Goal: Task Accomplishment & Management: Manage account settings

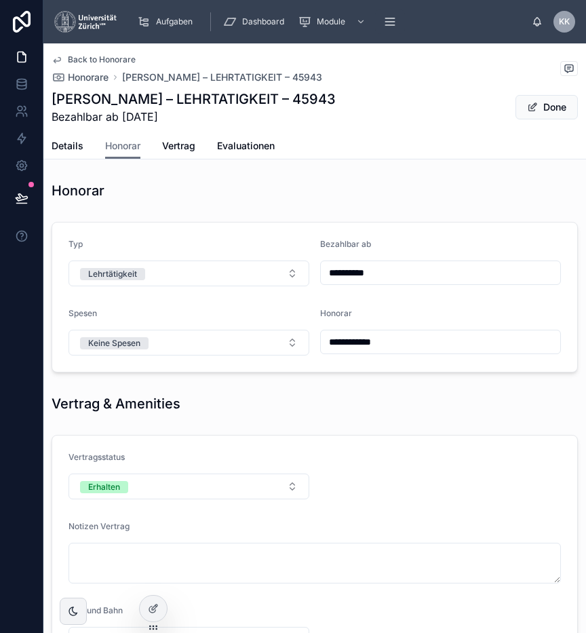
scroll to position [676, 0]
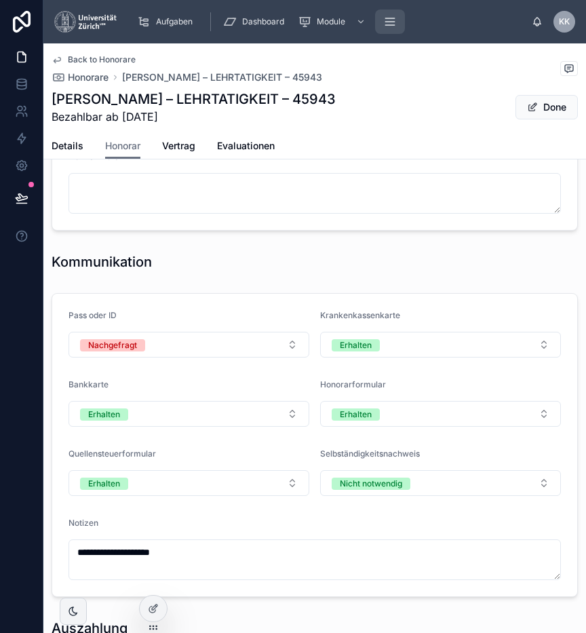
click at [395, 31] on button "scrollable content" at bounding box center [390, 21] width 30 height 24
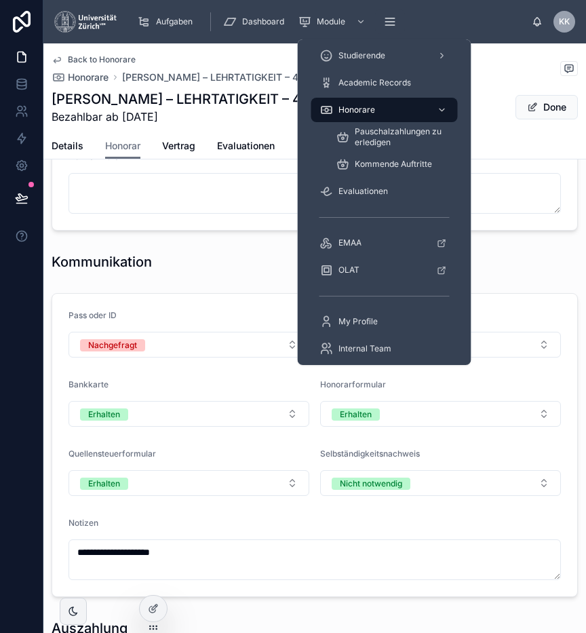
click at [381, 117] on div "Honorare" at bounding box center [384, 110] width 130 height 22
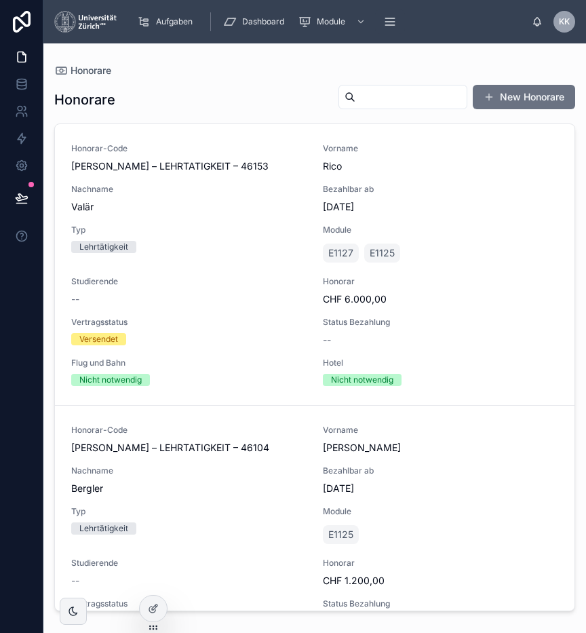
click at [385, 90] on input "text" at bounding box center [410, 97] width 111 height 19
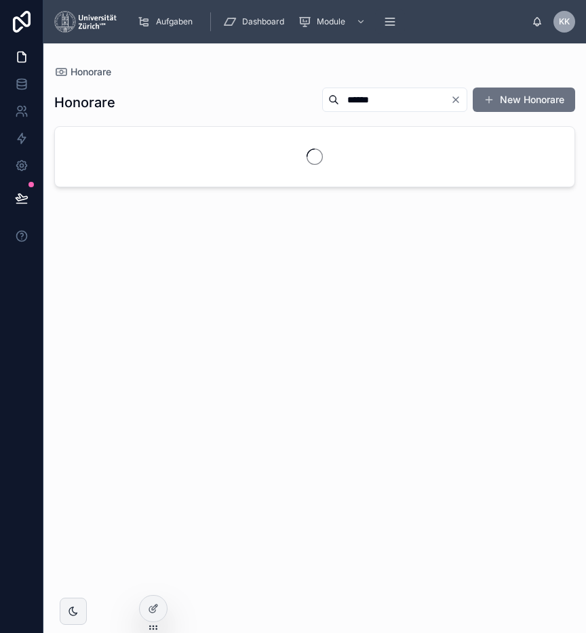
type input "******"
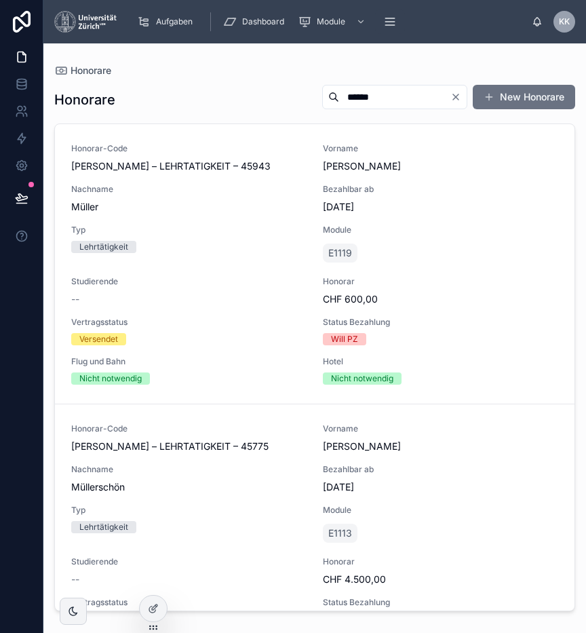
click at [315, 229] on div "Honorar-Code [PERSON_NAME] – LEHRTATIGKEIT – 45943 Vorname [PERSON_NAME] Nachna…" at bounding box center [314, 263] width 487 height 241
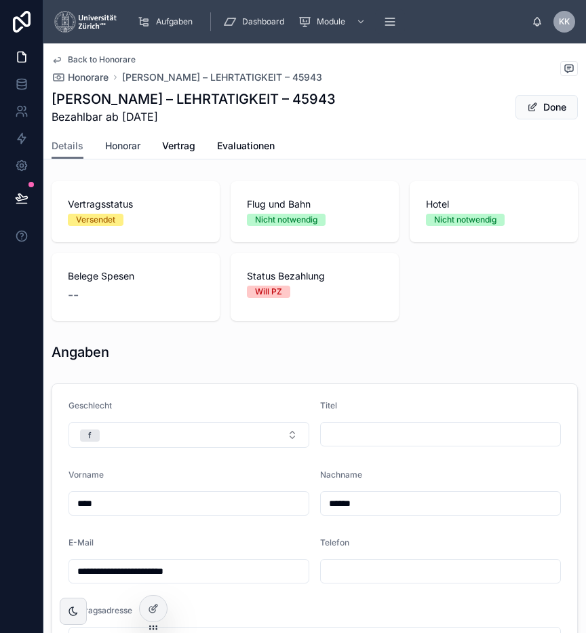
click at [136, 139] on span "Honorar" at bounding box center [122, 146] width 35 height 14
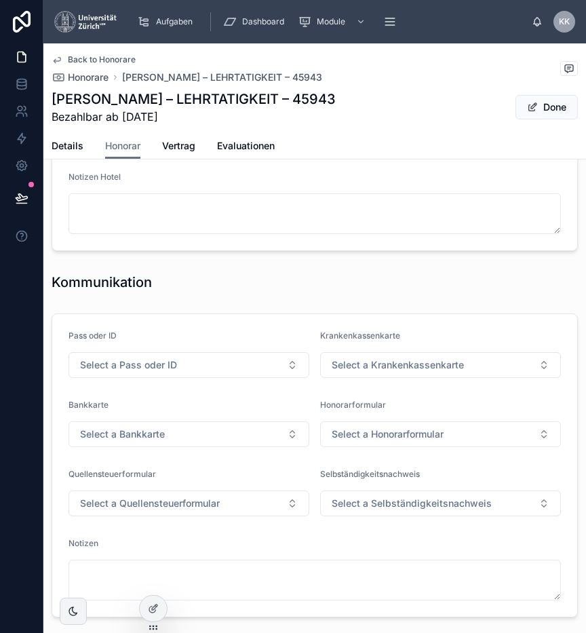
scroll to position [657, 0]
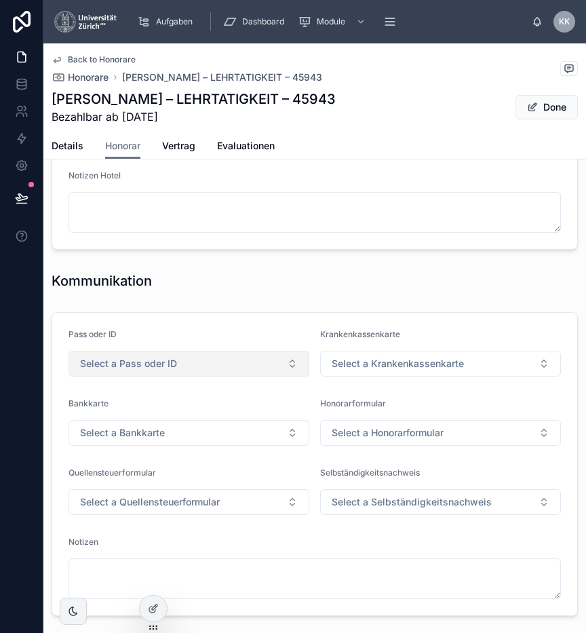
click at [221, 357] on button "Select a Pass oder ID" at bounding box center [189, 364] width 241 height 26
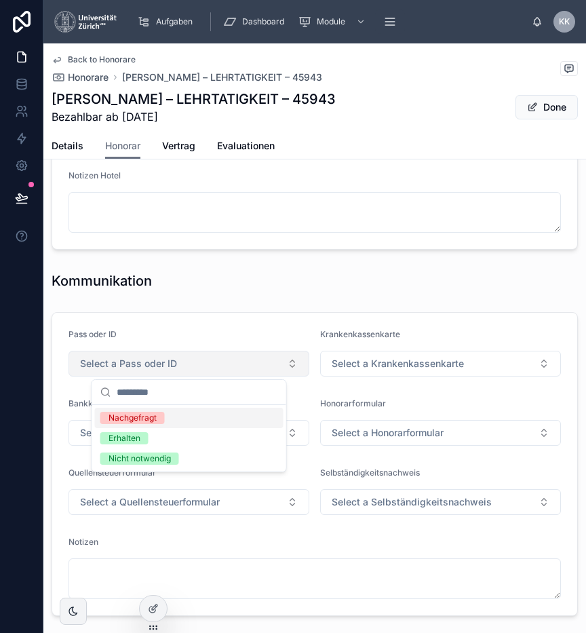
click at [221, 357] on button "Select a Pass oder ID" at bounding box center [189, 364] width 241 height 26
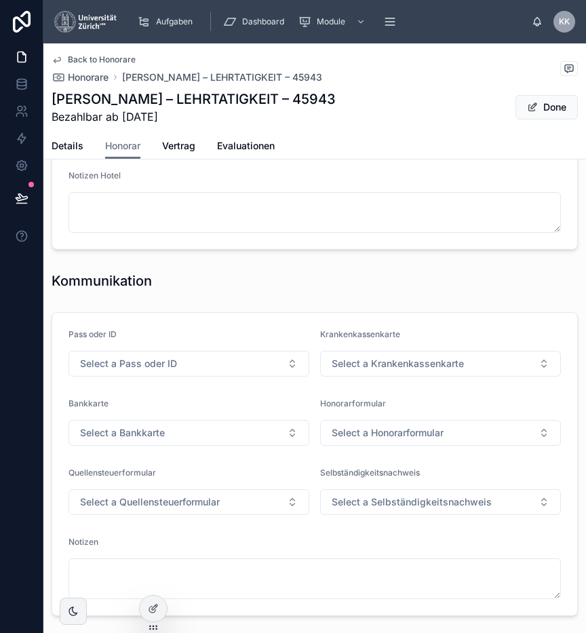
click at [140, 321] on form "Pass oder ID Select a Pass oder ID Krankenkassenkarte Select a Krankenkassenkar…" at bounding box center [314, 464] width 525 height 303
click at [138, 361] on span "Select a Pass oder ID" at bounding box center [128, 364] width 97 height 14
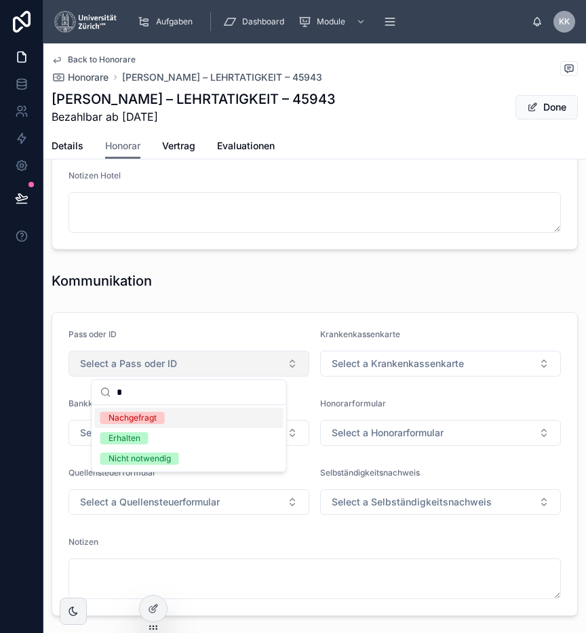
type input "**"
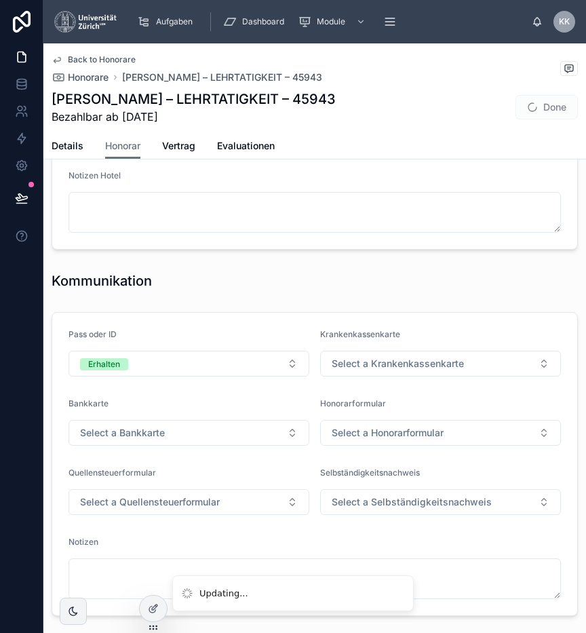
click at [427, 346] on div "Krankenkassenkarte Select a Krankenkassenkarte" at bounding box center [440, 352] width 241 height 47
click at [415, 364] on span "Select a Krankenkassenkarte" at bounding box center [398, 364] width 132 height 14
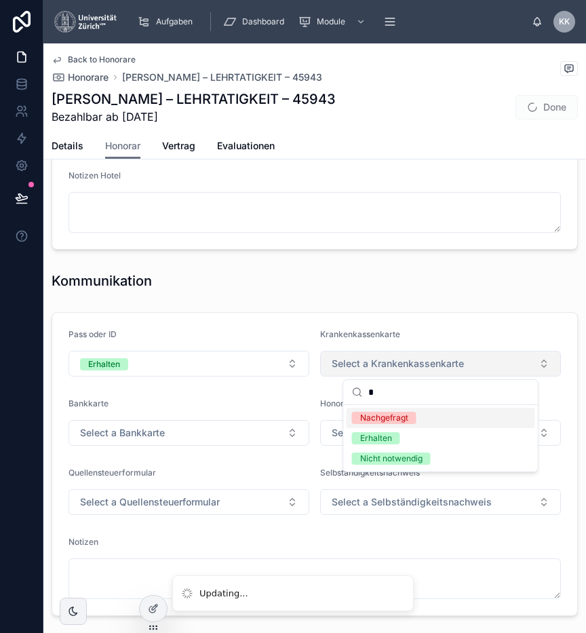
type input "**"
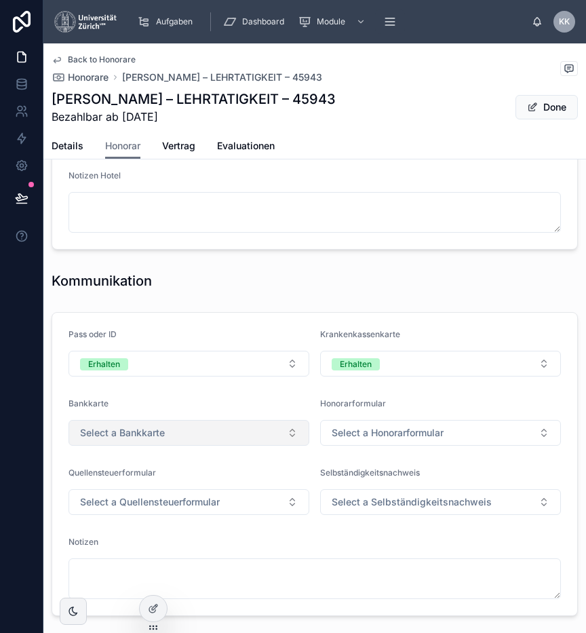
click at [153, 441] on button "Select a Bankkarte" at bounding box center [189, 433] width 241 height 26
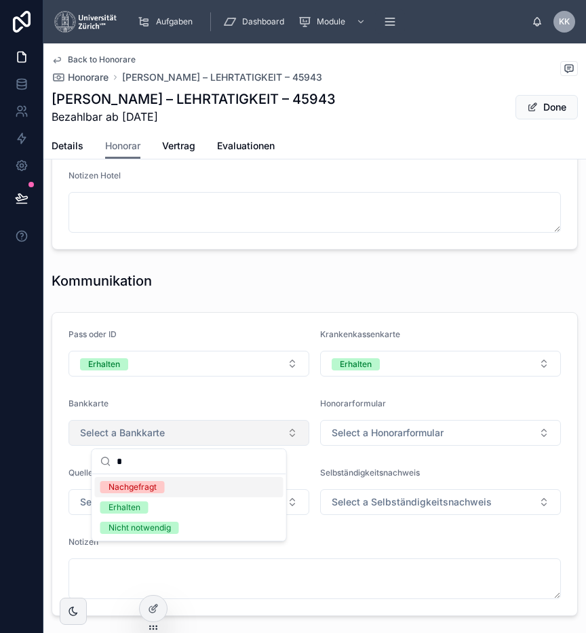
type input "**"
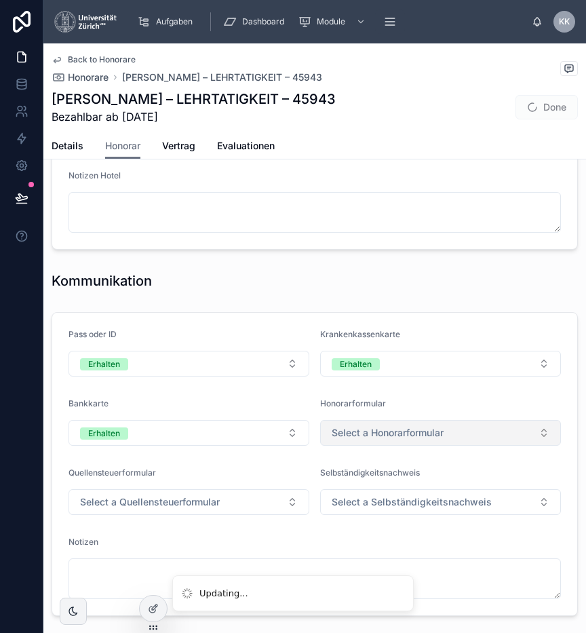
click at [371, 435] on span "Select a Honorarformular" at bounding box center [388, 433] width 112 height 14
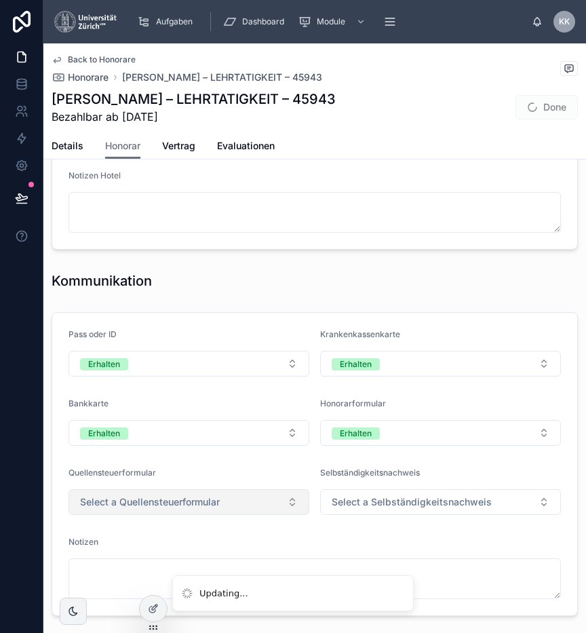
click at [214, 501] on span "Select a Quellensteuerformular" at bounding box center [150, 502] width 140 height 14
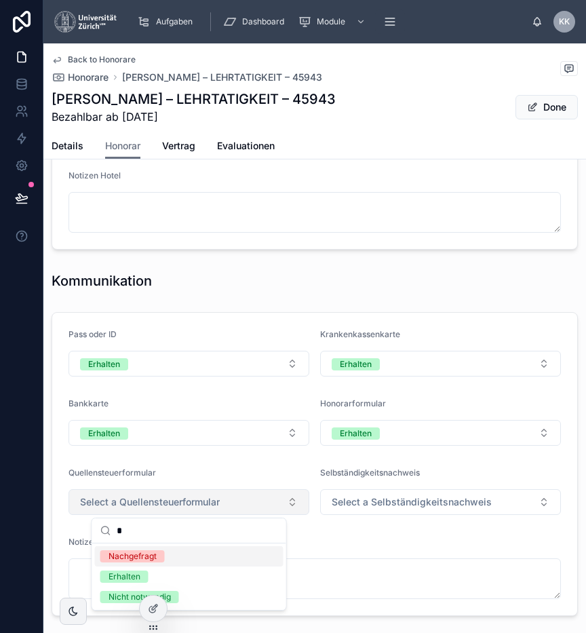
type input "**"
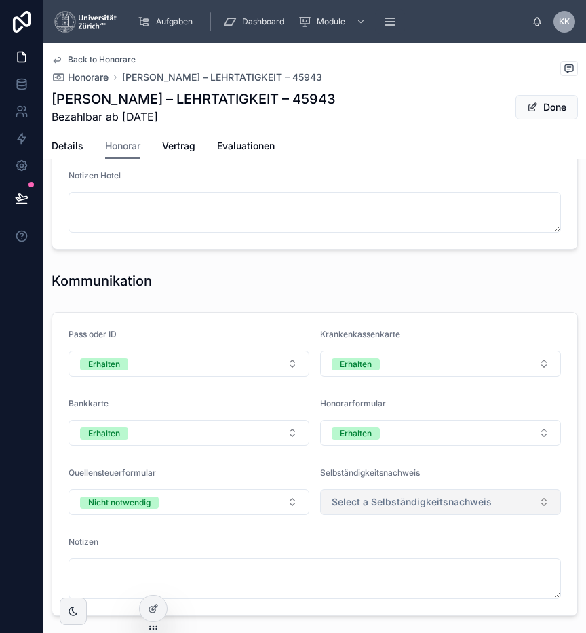
click at [352, 490] on button "Select a Selbständigkeitsnachweis" at bounding box center [440, 502] width 241 height 26
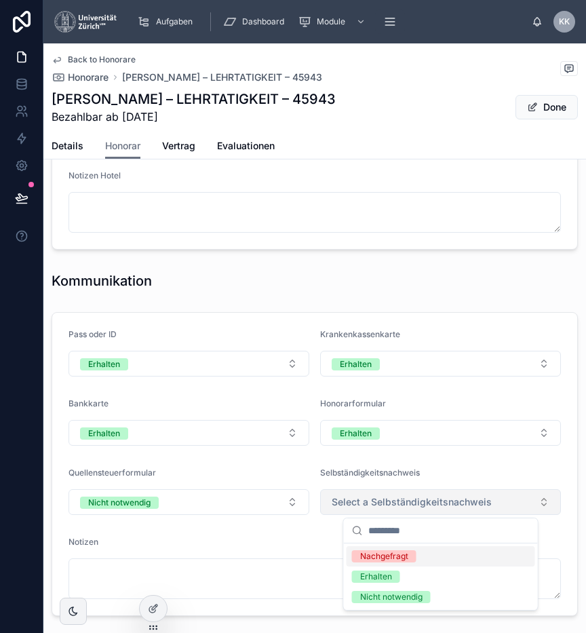
click at [352, 490] on button "Select a Selbständigkeitsnachweis" at bounding box center [440, 502] width 241 height 26
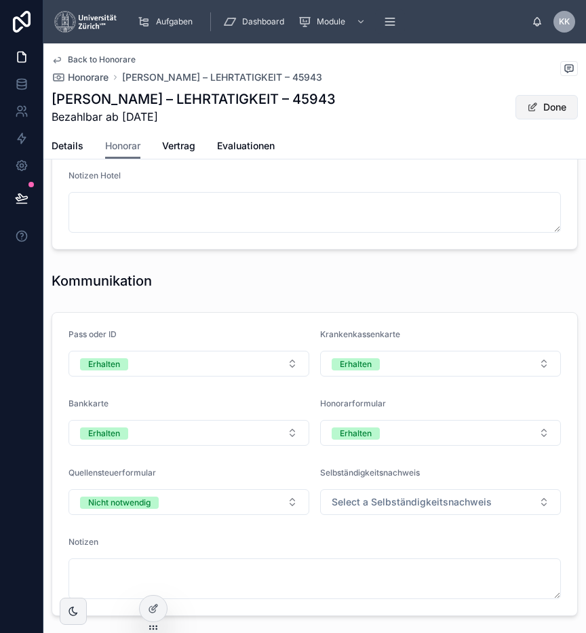
click at [539, 110] on button "Done" at bounding box center [547, 107] width 62 height 24
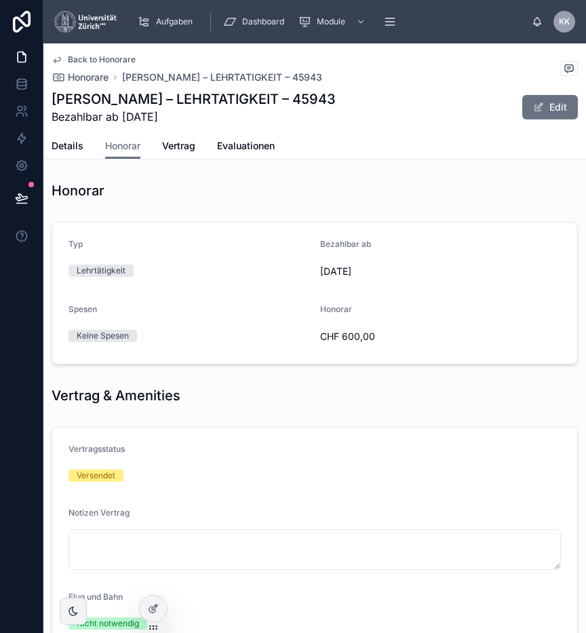
scroll to position [0, 0]
click at [70, 143] on span "Details" at bounding box center [68, 146] width 32 height 14
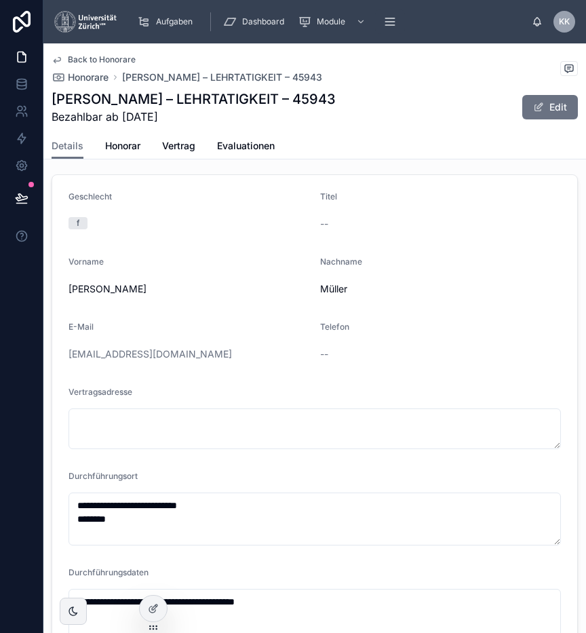
scroll to position [288, 0]
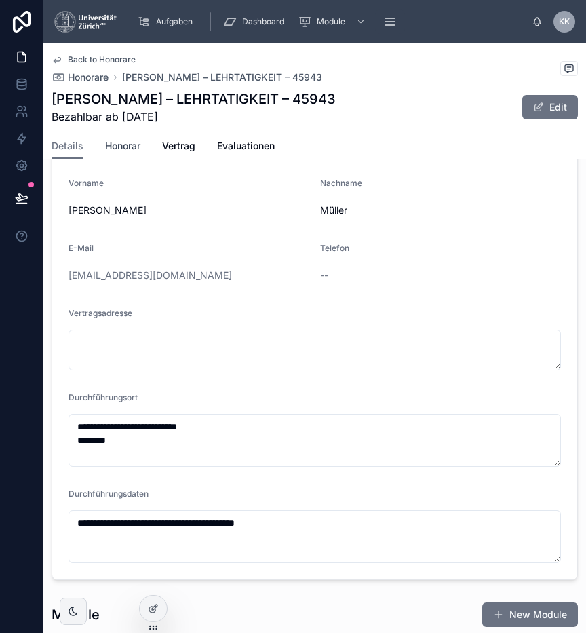
click at [123, 158] on link "Honorar" at bounding box center [122, 147] width 35 height 27
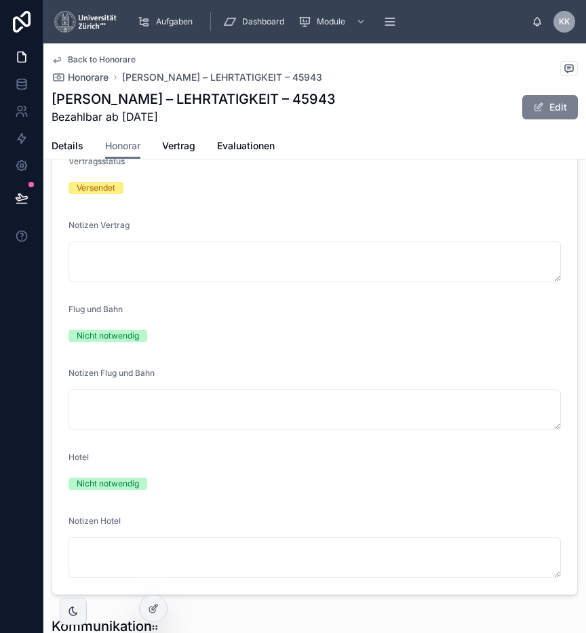
click at [544, 113] on button "Edit" at bounding box center [550, 107] width 56 height 24
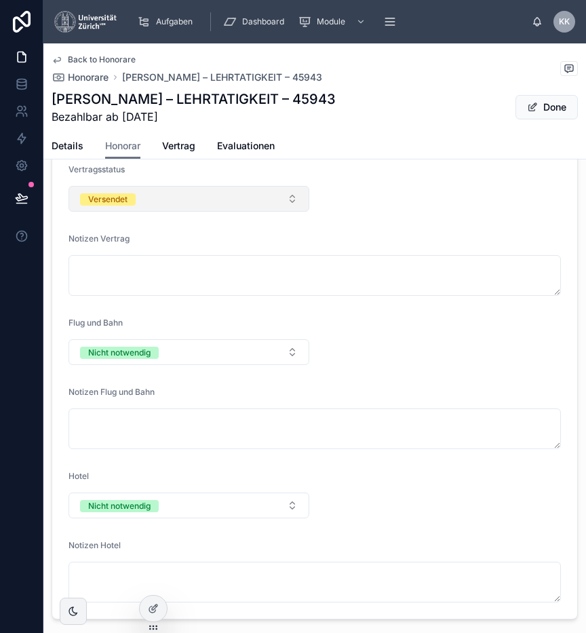
click at [207, 197] on button "Versendet" at bounding box center [189, 199] width 241 height 26
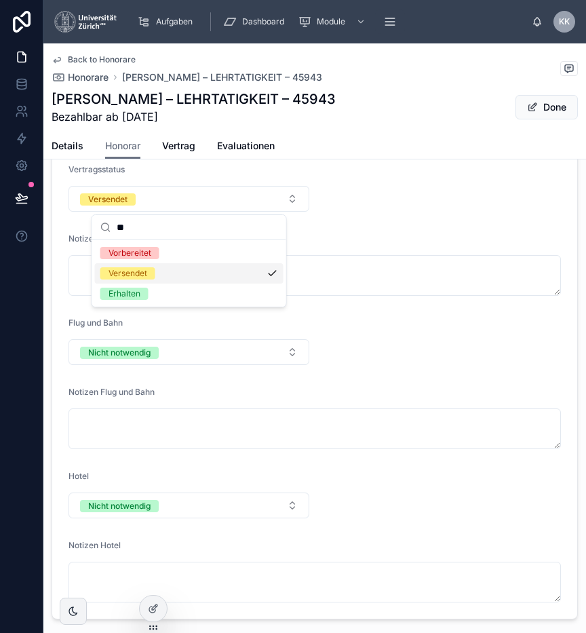
type input "**"
click at [171, 281] on div "Versendet" at bounding box center [189, 273] width 189 height 20
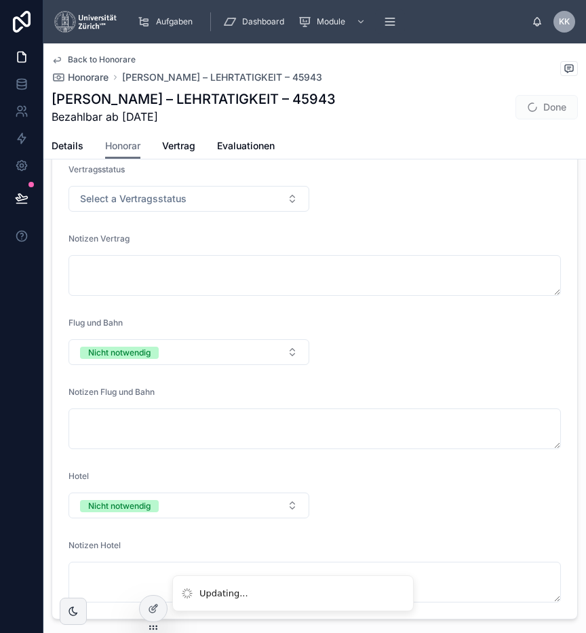
click at [184, 182] on div "Vertragsstatus Select a Vertragsstatus" at bounding box center [189, 187] width 241 height 47
click at [184, 189] on button "Select a Vertragsstatus" at bounding box center [189, 199] width 241 height 26
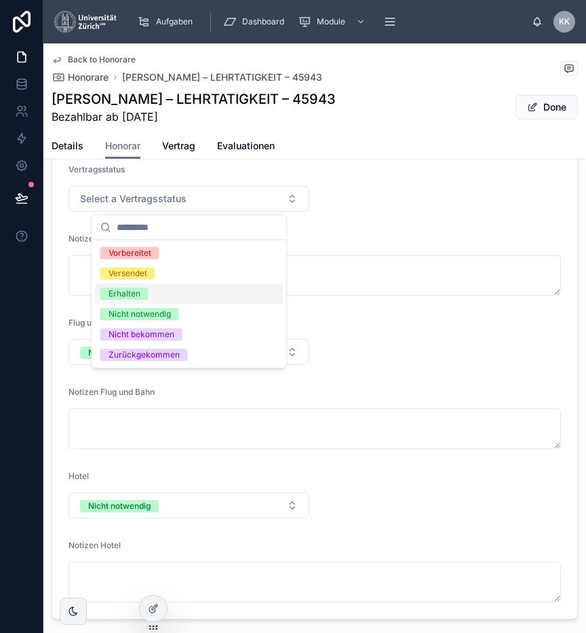
click at [174, 296] on div "Erhalten" at bounding box center [189, 294] width 189 height 20
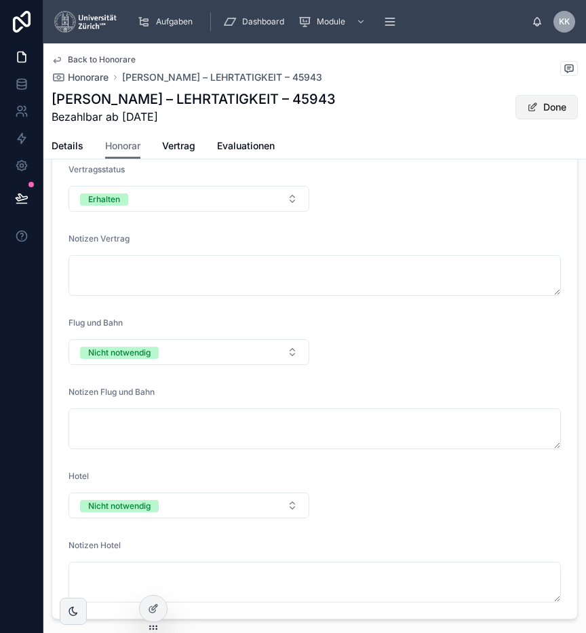
click at [541, 106] on button "Done" at bounding box center [547, 107] width 62 height 24
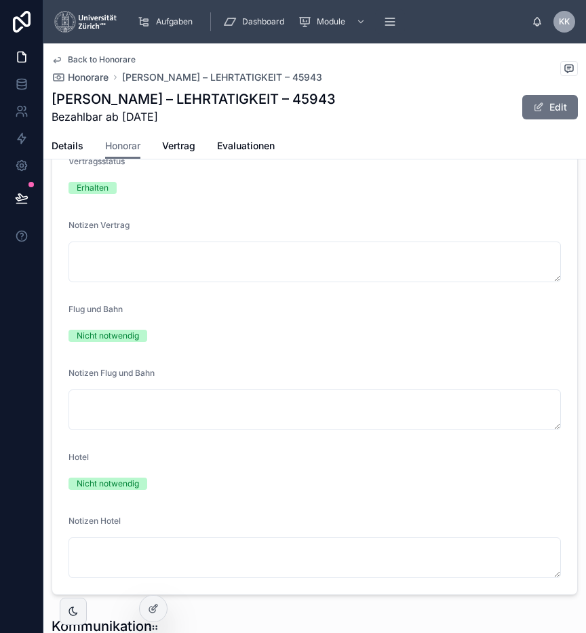
click at [410, 168] on form "Vertragsstatus Erhalten Notizen Vertrag Flug und Bahn Nicht notwendig Notizen F…" at bounding box center [314, 367] width 525 height 454
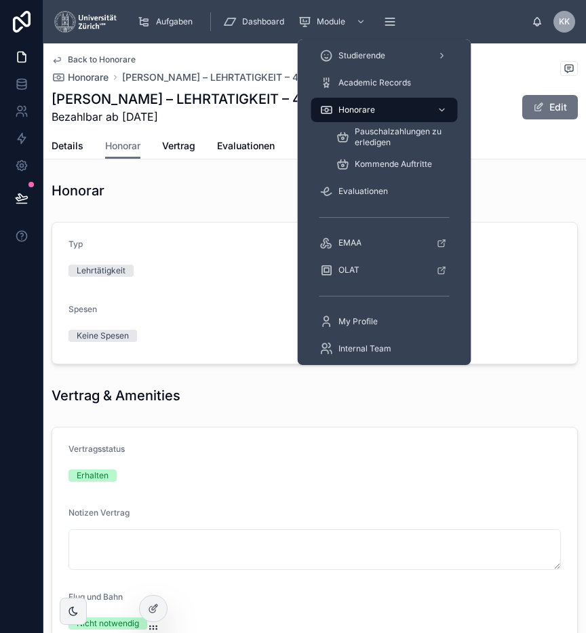
click at [393, 100] on div "Honorare" at bounding box center [384, 110] width 130 height 22
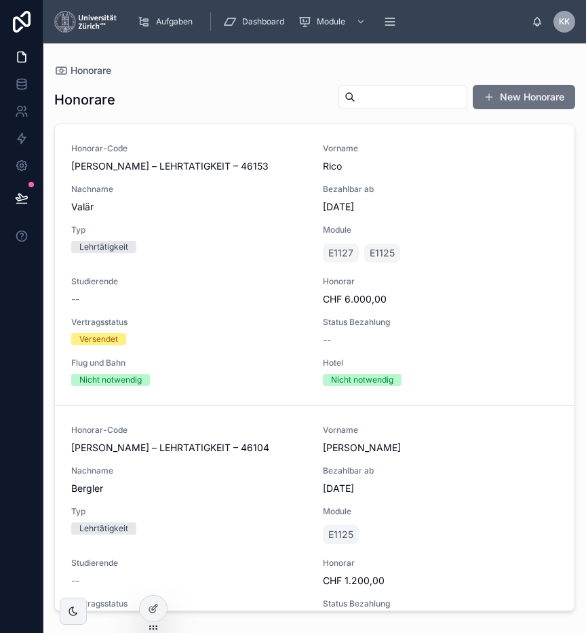
click at [430, 93] on input "text" at bounding box center [410, 97] width 111 height 19
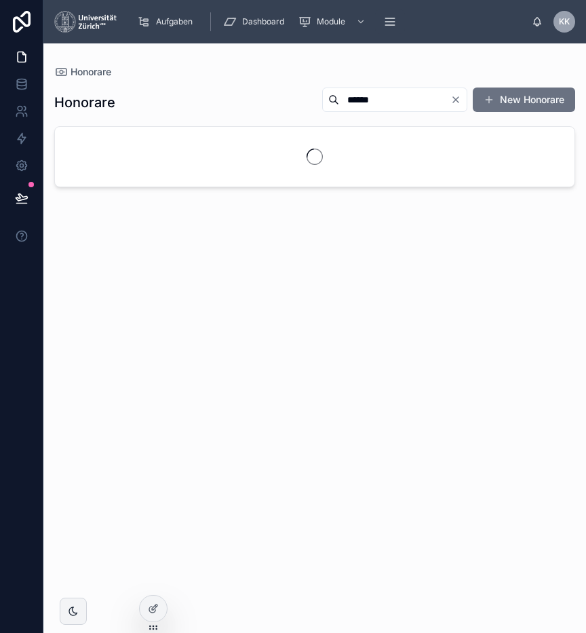
type input "******"
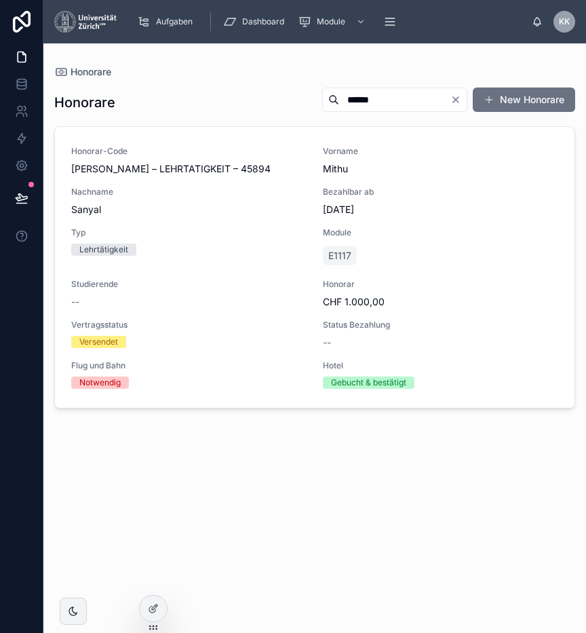
click at [406, 296] on span "CHF 1.000,00" at bounding box center [440, 302] width 235 height 14
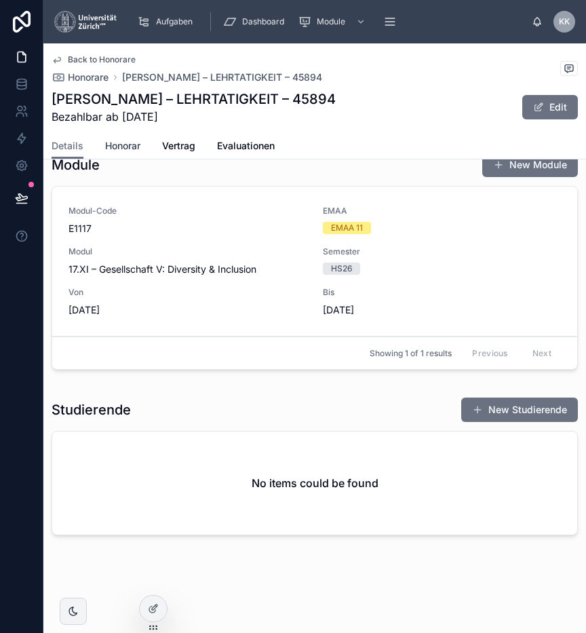
click at [130, 147] on span "Honorar" at bounding box center [122, 146] width 35 height 14
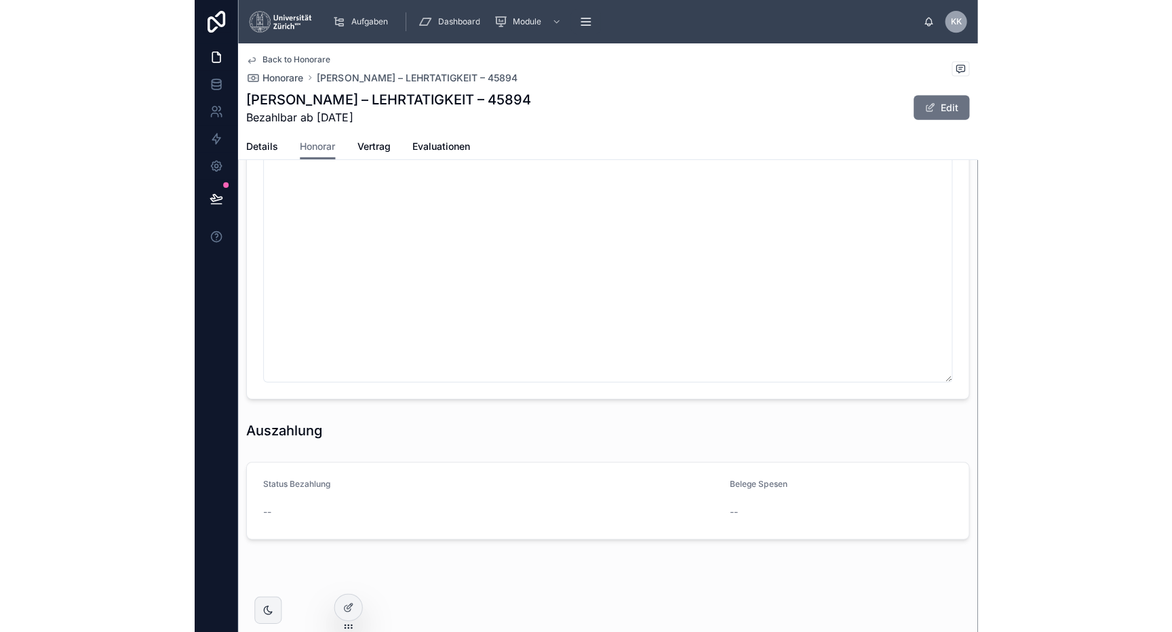
scroll to position [1119, 0]
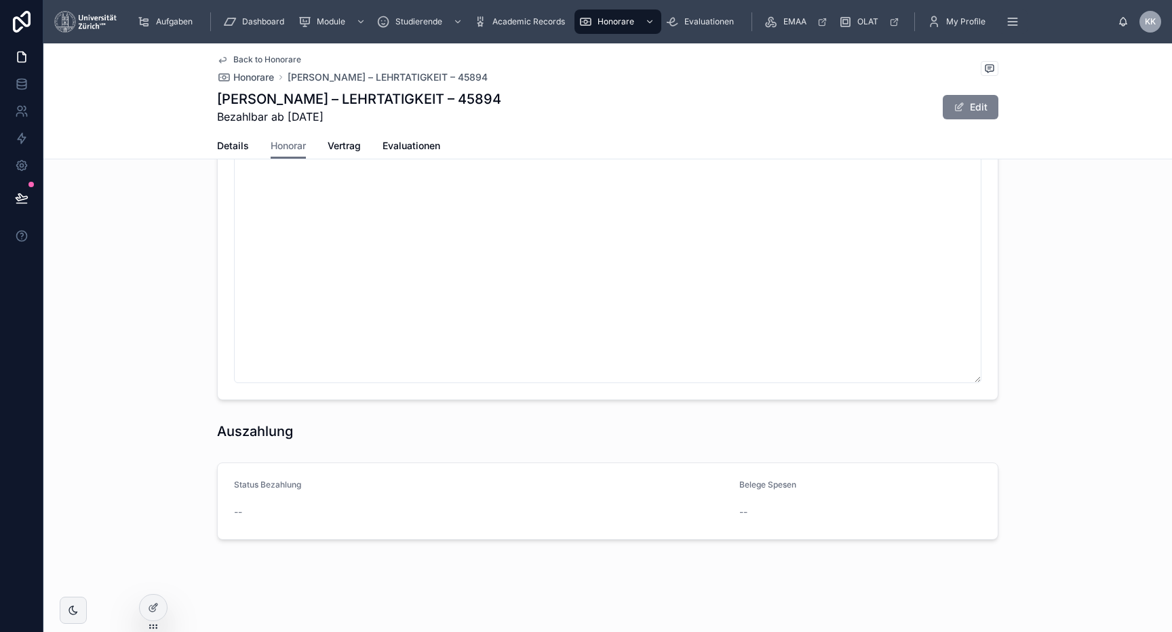
click at [585, 104] on button "Edit" at bounding box center [971, 107] width 56 height 24
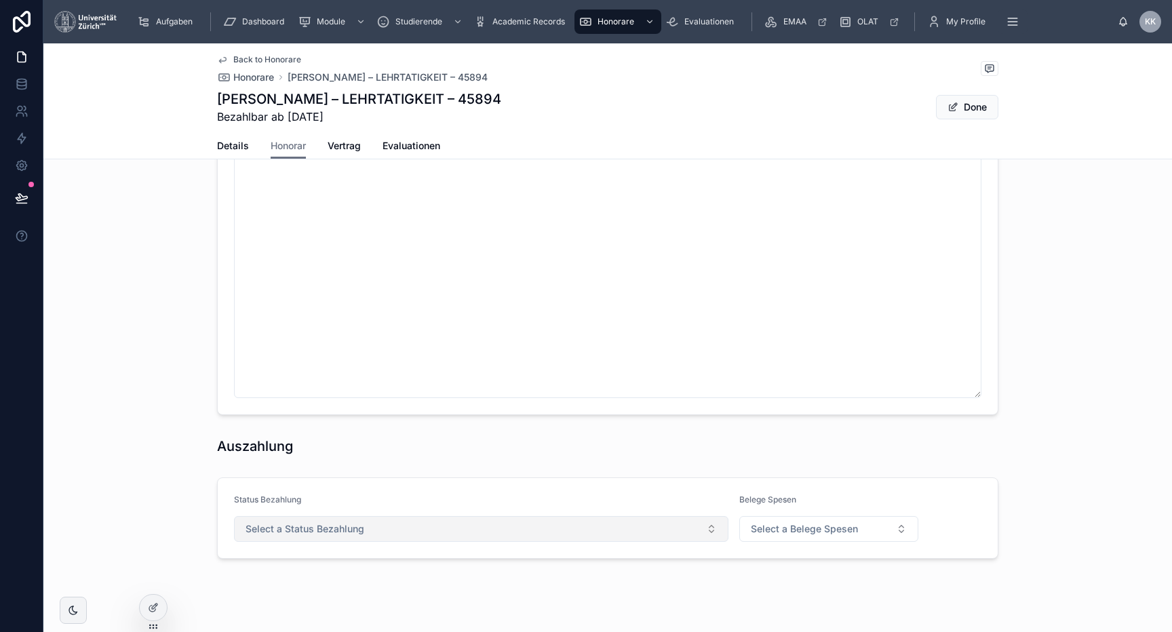
click at [480, 527] on button "Select a Status Bezahlung" at bounding box center [481, 529] width 494 height 26
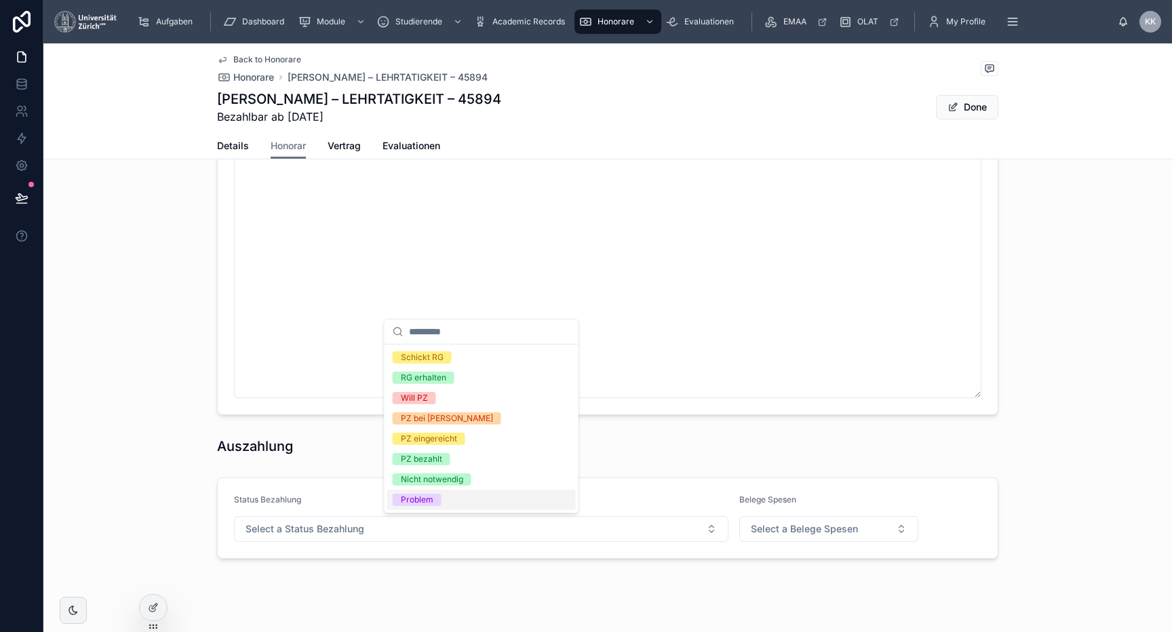
click at [493, 502] on div "Problem" at bounding box center [481, 500] width 189 height 20
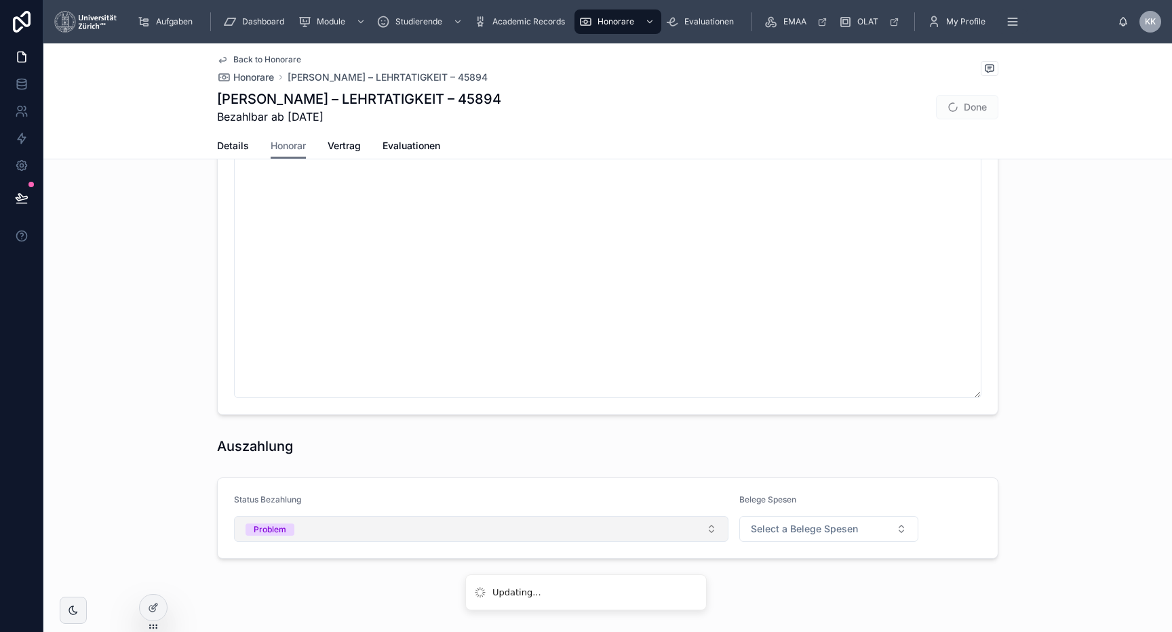
click at [482, 534] on button "Problem" at bounding box center [481, 529] width 494 height 26
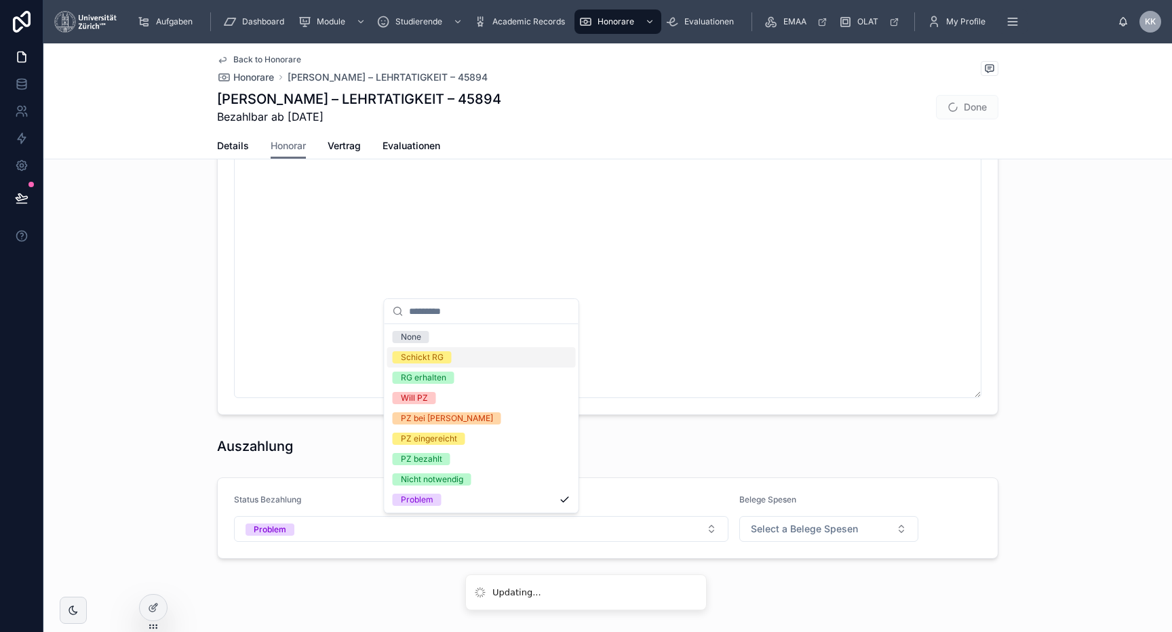
click at [516, 364] on div "Schickt RG" at bounding box center [481, 357] width 189 height 20
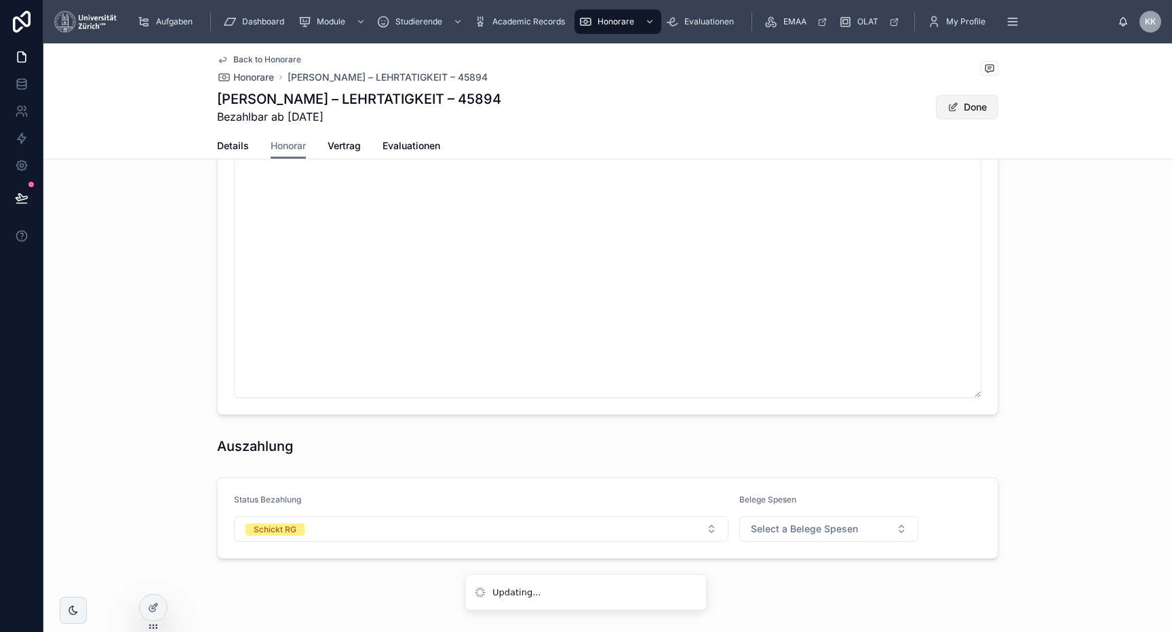
click at [585, 106] on span at bounding box center [953, 107] width 11 height 11
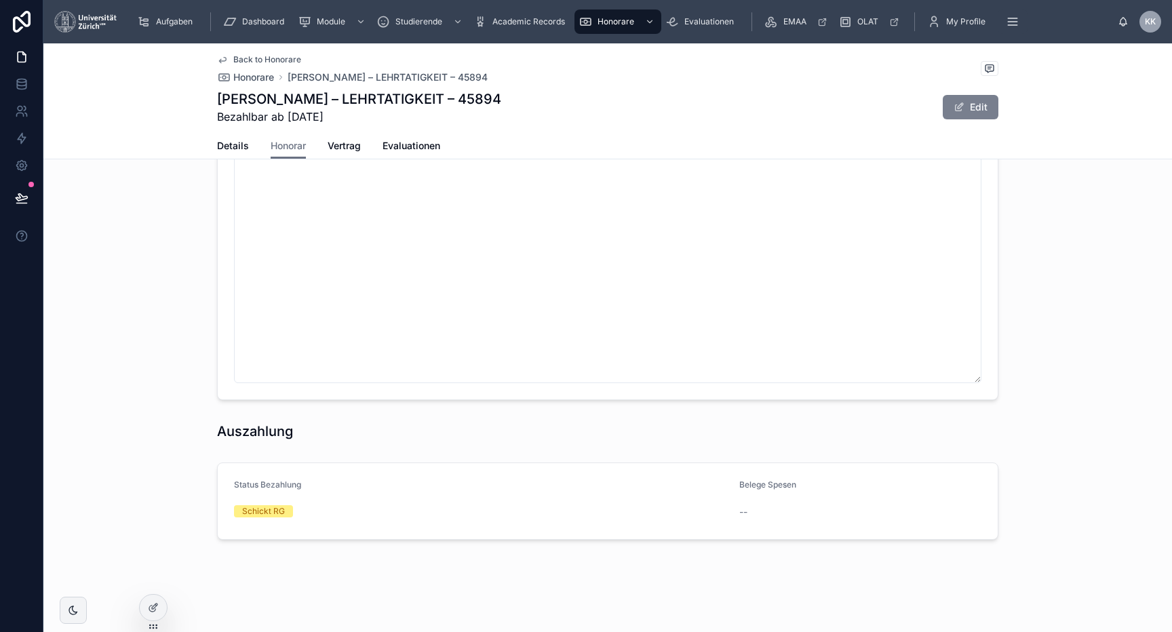
click at [585, 106] on button "Edit" at bounding box center [971, 107] width 56 height 24
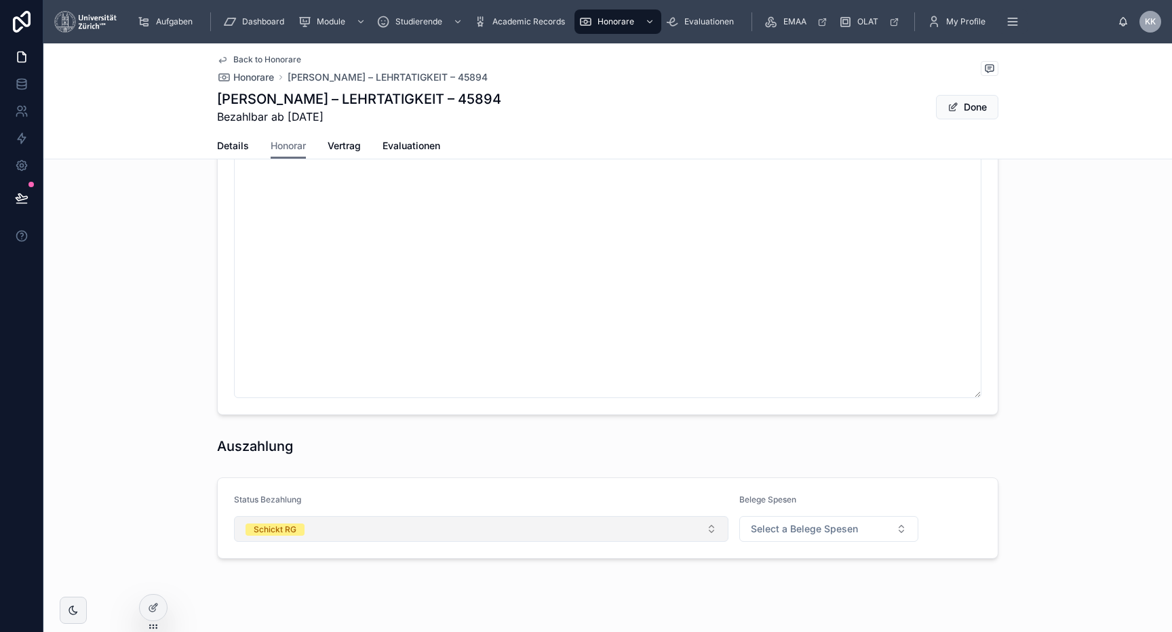
click at [585, 524] on button "Schickt RG" at bounding box center [481, 529] width 494 height 26
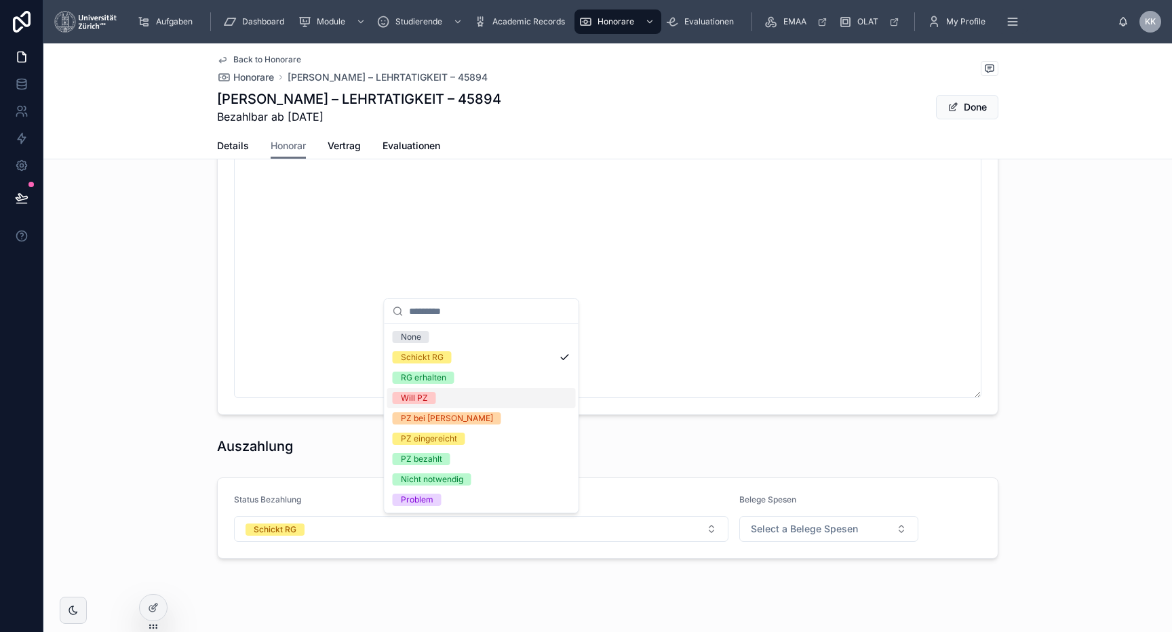
click at [542, 387] on div "RG erhalten" at bounding box center [481, 378] width 189 height 20
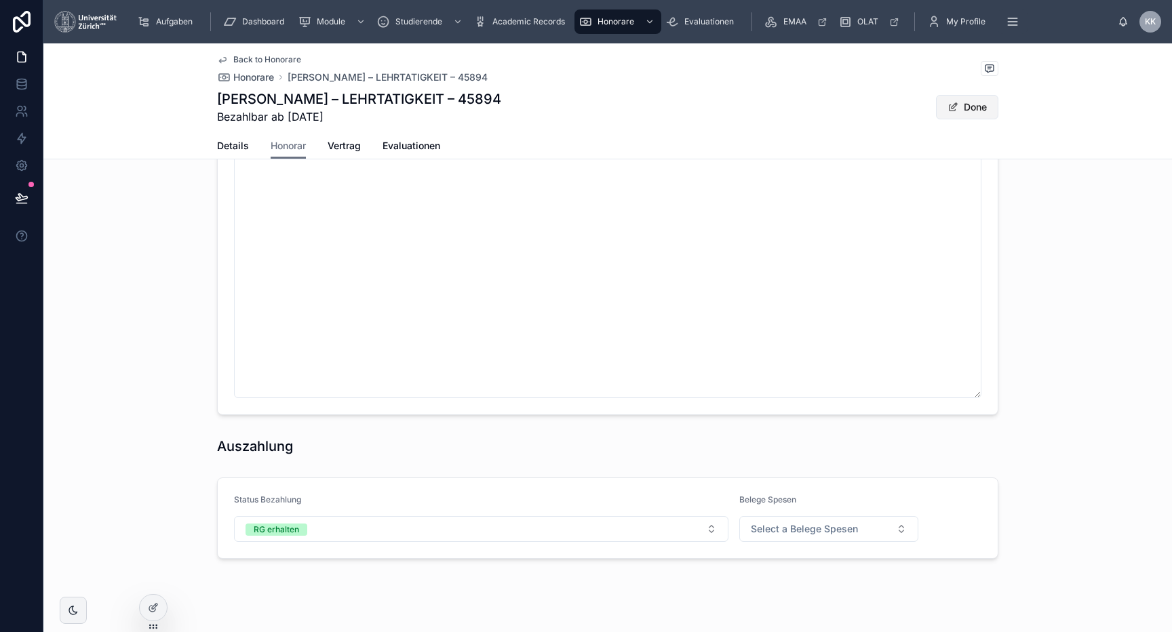
click at [585, 102] on button "Done" at bounding box center [967, 107] width 62 height 24
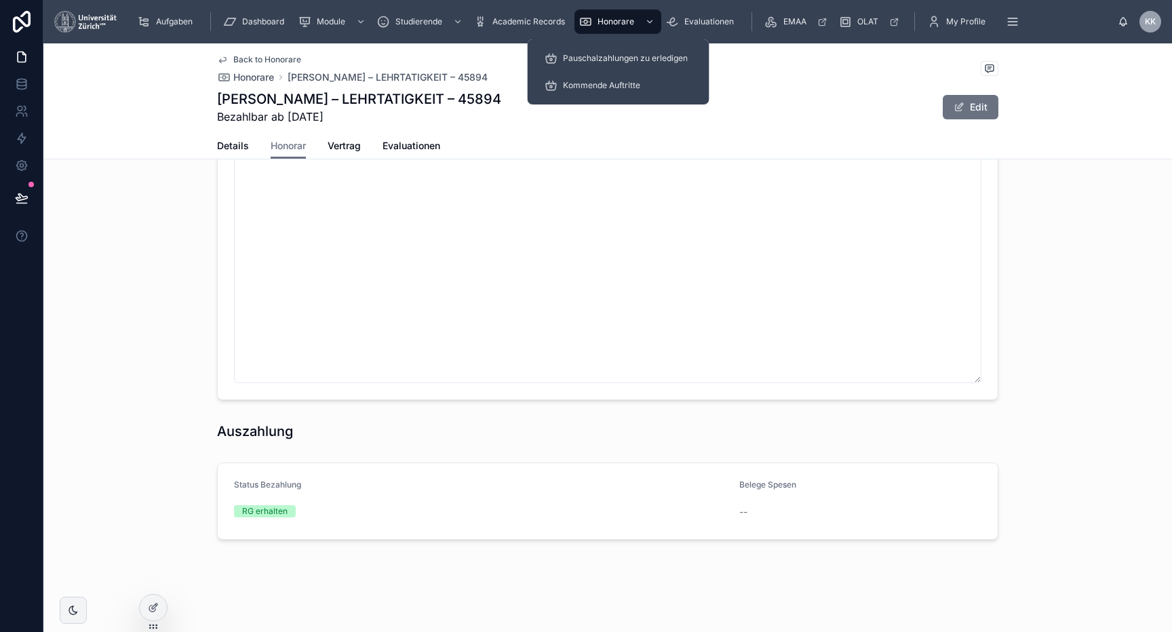
click at [585, 25] on span "Honorare" at bounding box center [616, 21] width 37 height 11
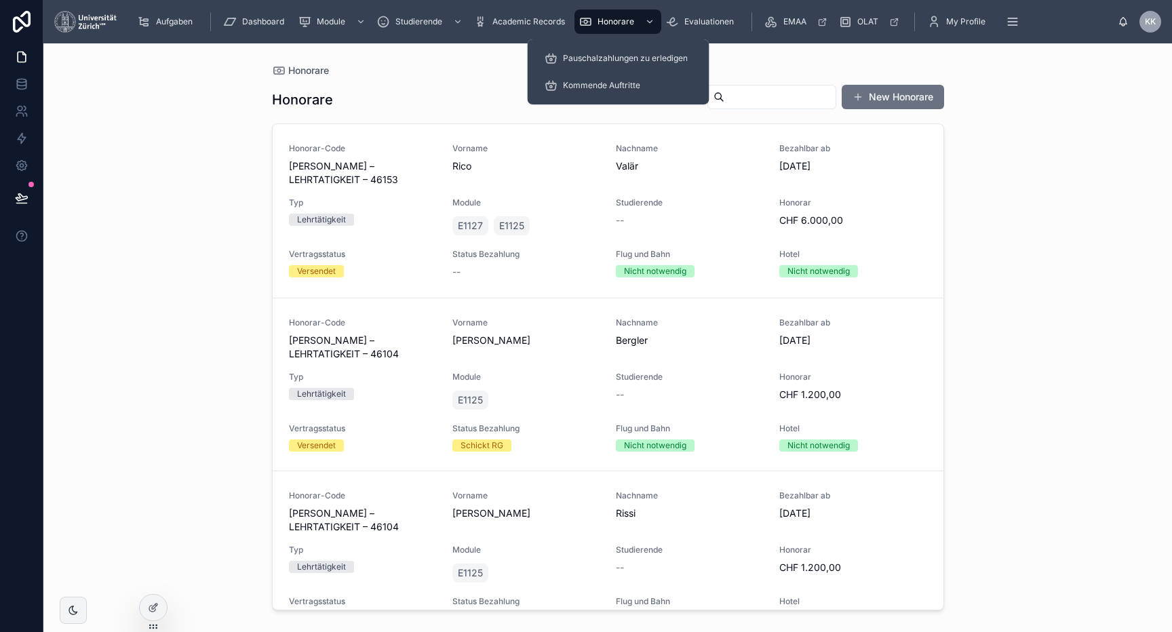
click at [585, 97] on input "text" at bounding box center [779, 97] width 111 height 19
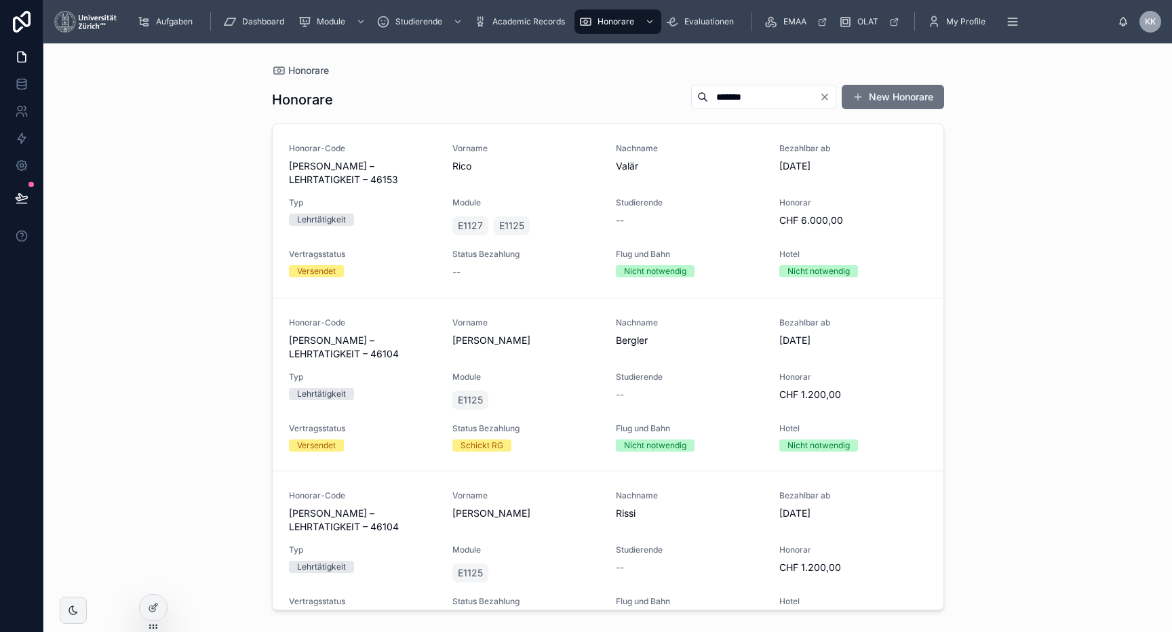
type input "*******"
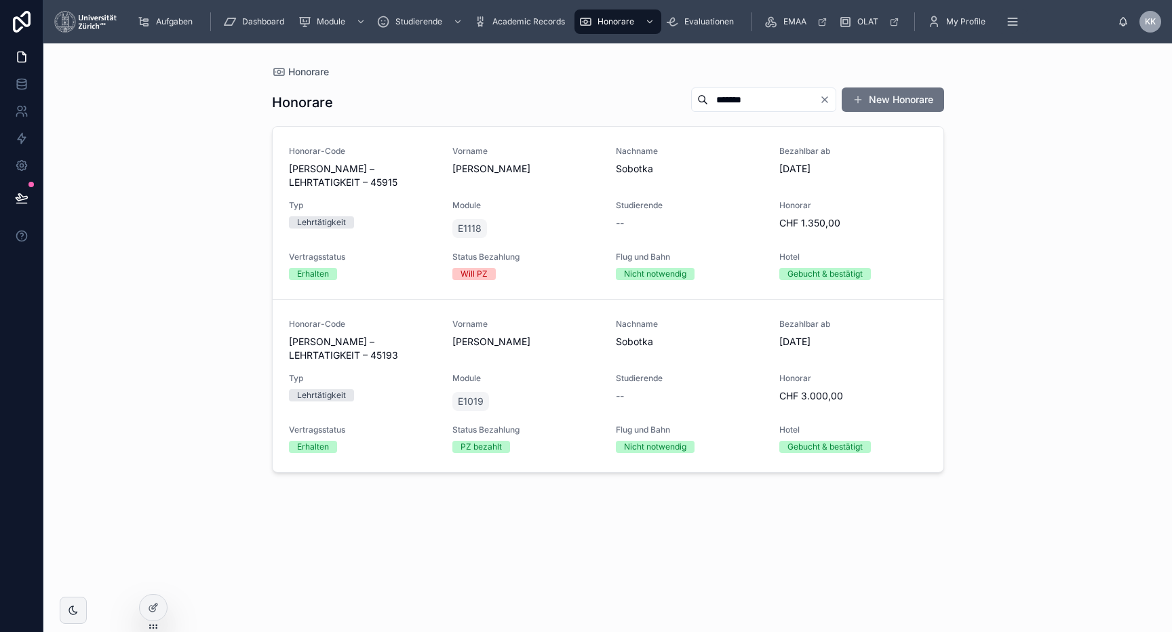
click at [585, 160] on div "Nachname [PERSON_NAME]" at bounding box center [689, 161] width 147 height 30
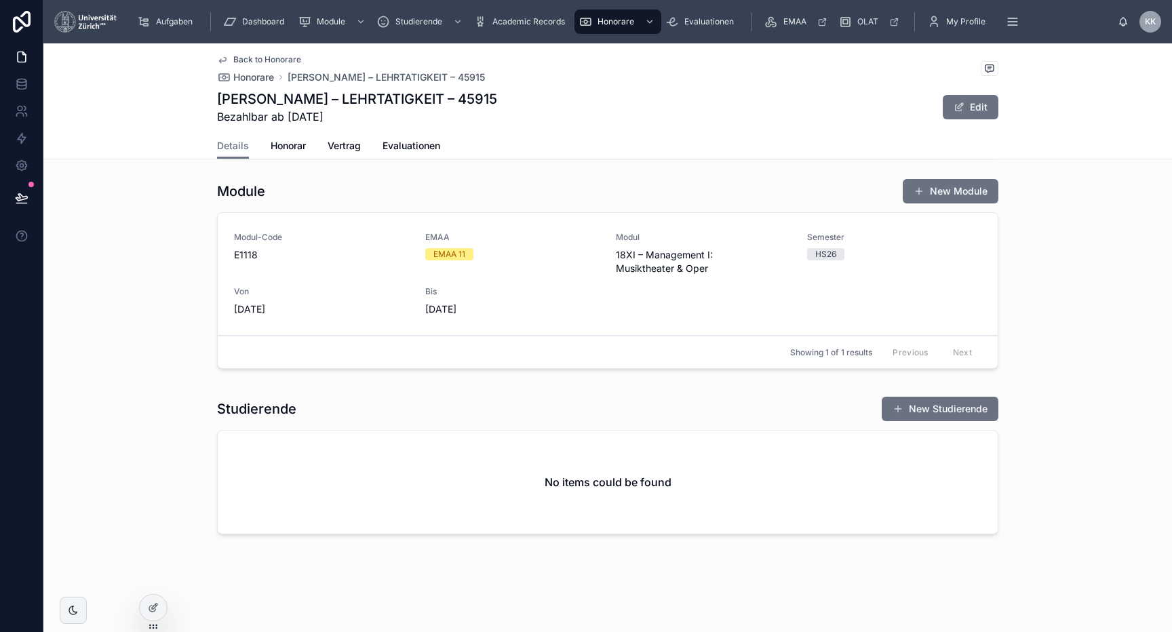
scroll to position [627, 0]
click at [285, 153] on link "Honorar" at bounding box center [288, 147] width 35 height 27
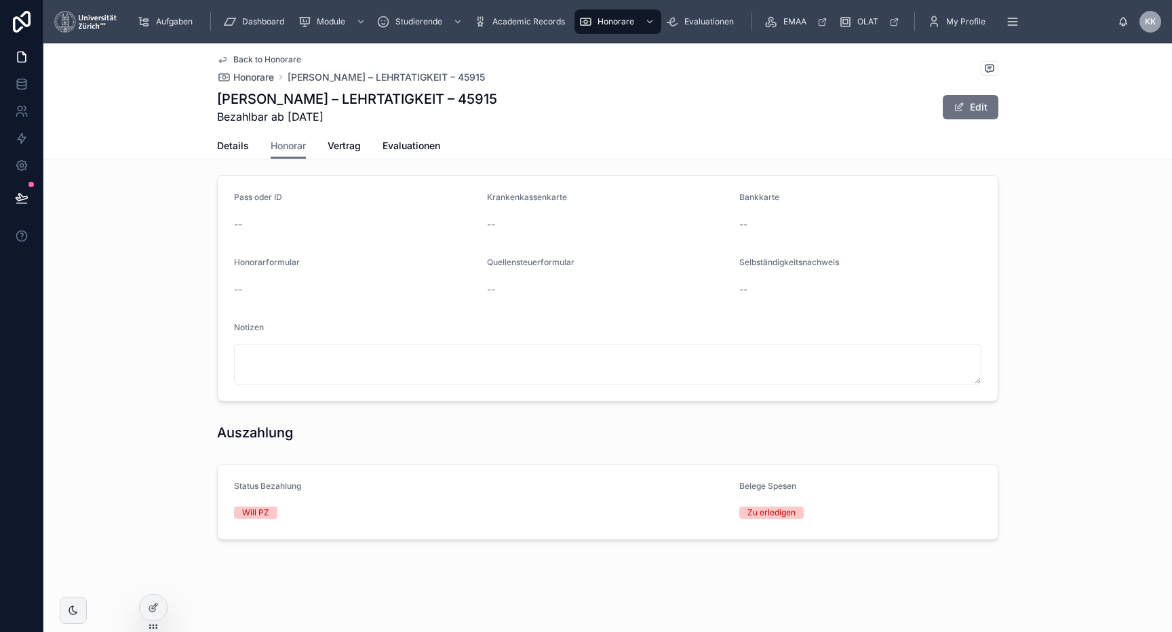
scroll to position [538, 0]
